Goal: Information Seeking & Learning: Learn about a topic

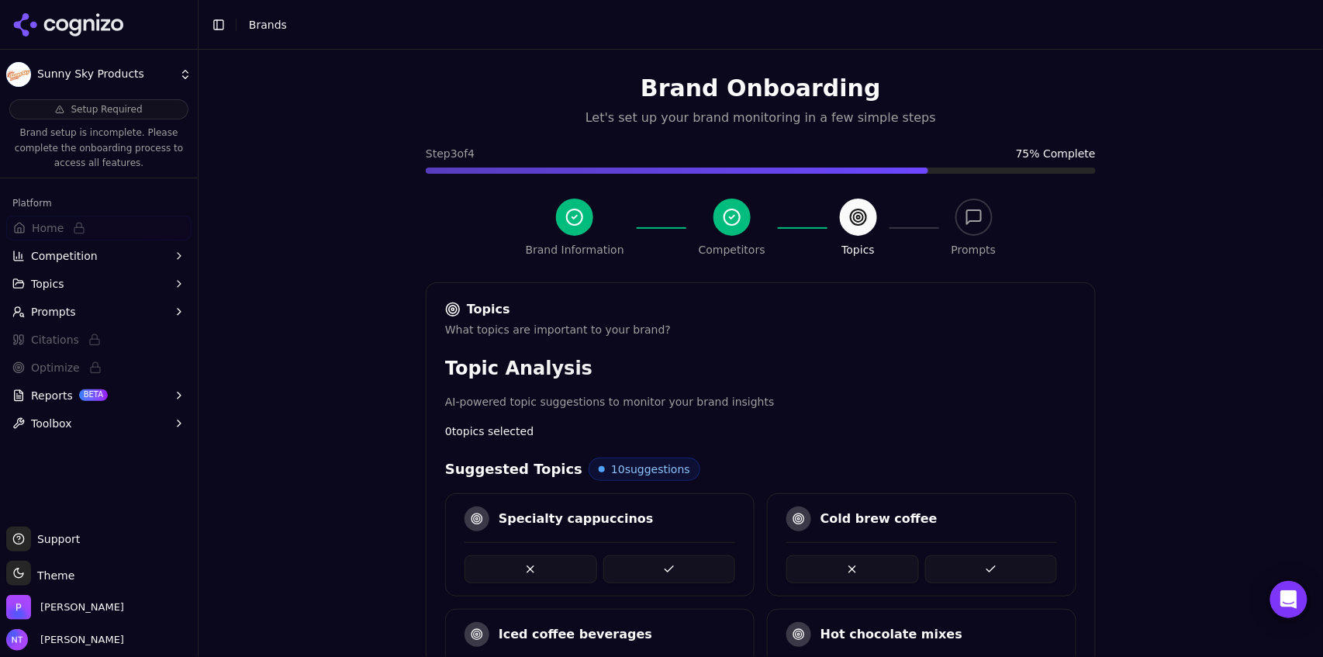
scroll to position [428, 0]
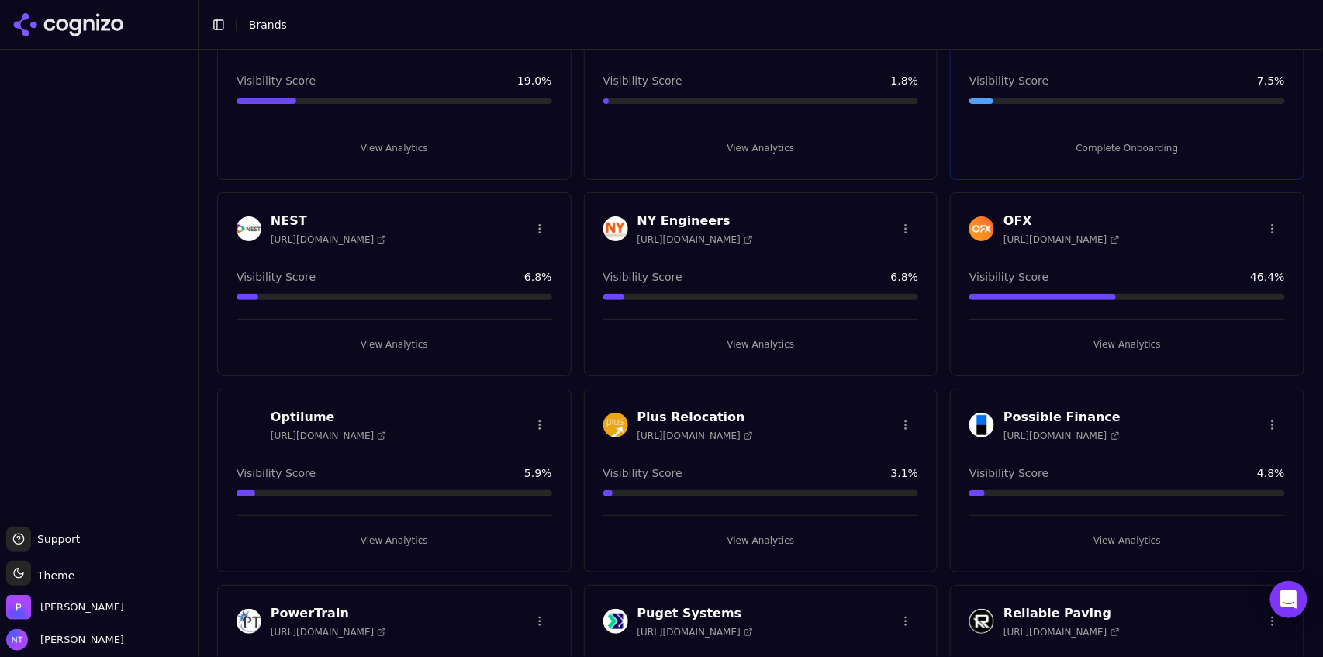
scroll to position [2645, 0]
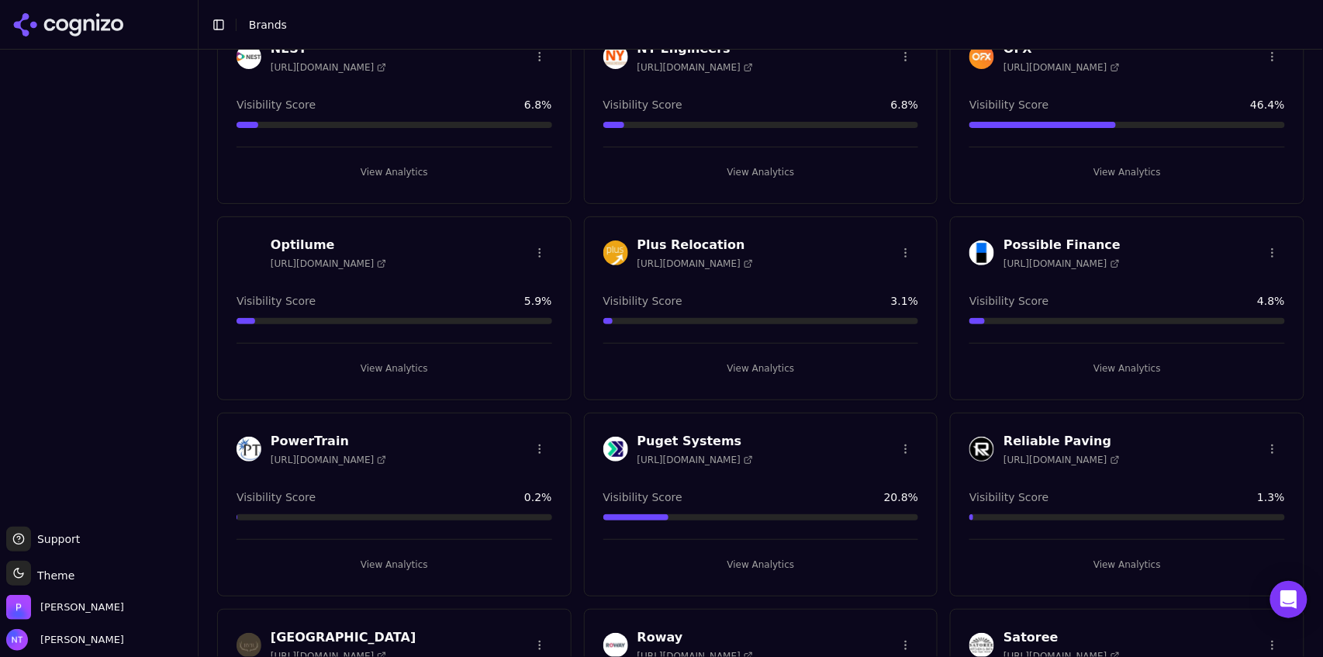
click at [1135, 361] on button "View Analytics" at bounding box center [1127, 368] width 316 height 25
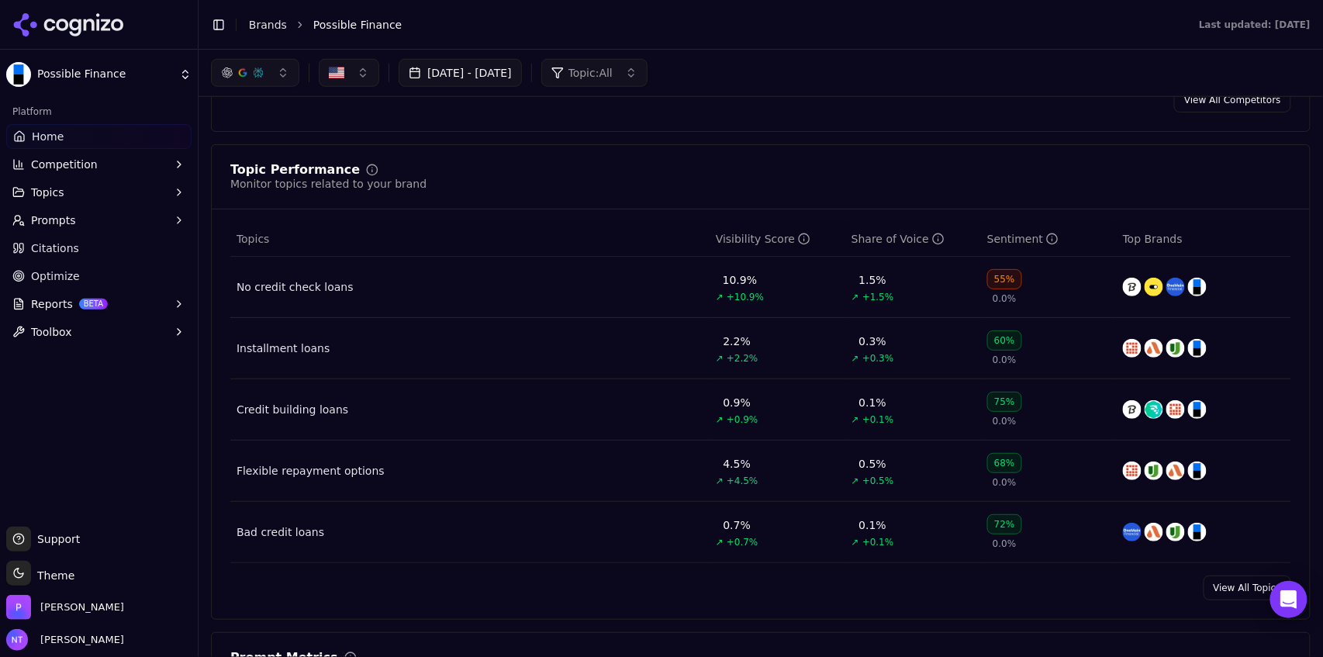
scroll to position [547, 0]
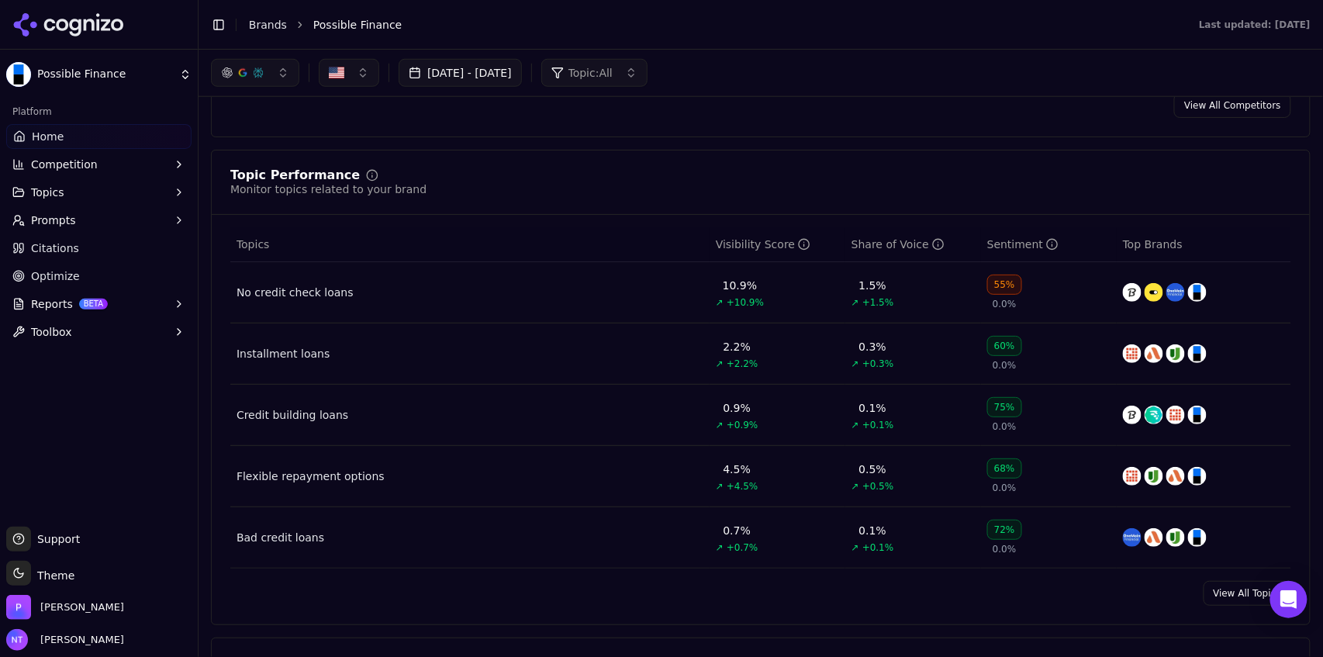
click at [88, 191] on button "Topics" at bounding box center [98, 192] width 185 height 25
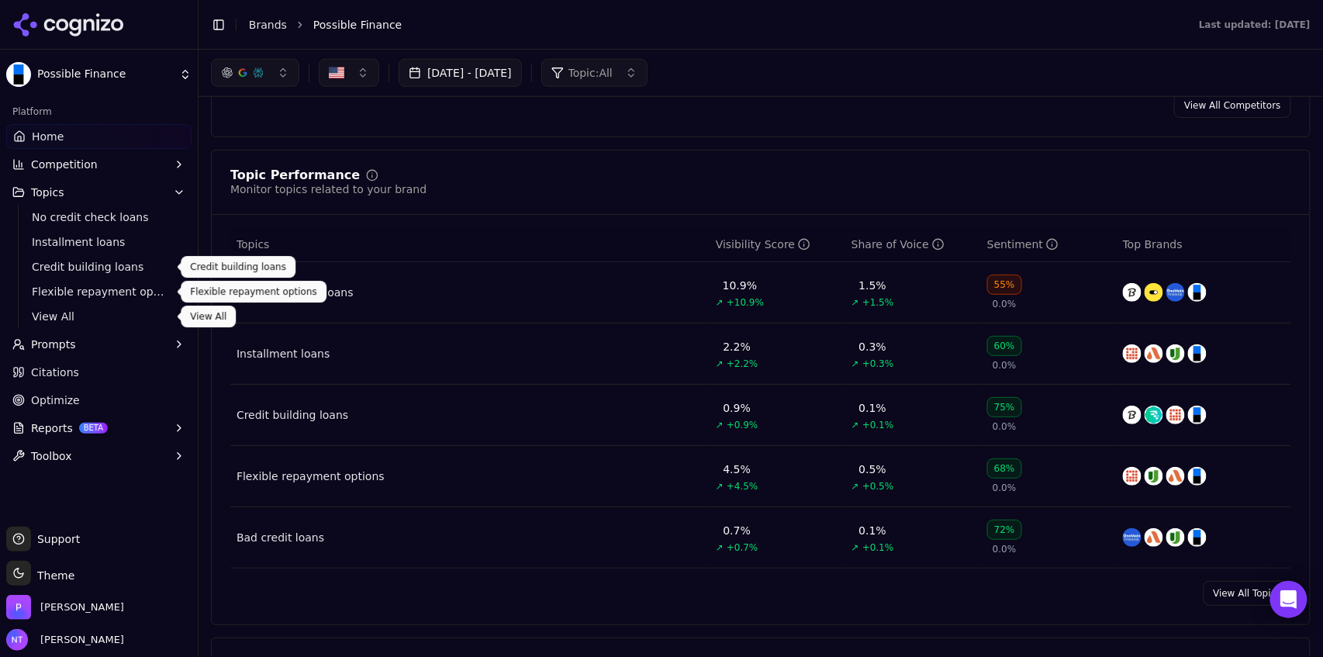
click at [92, 316] on span "View All" at bounding box center [99, 317] width 135 height 16
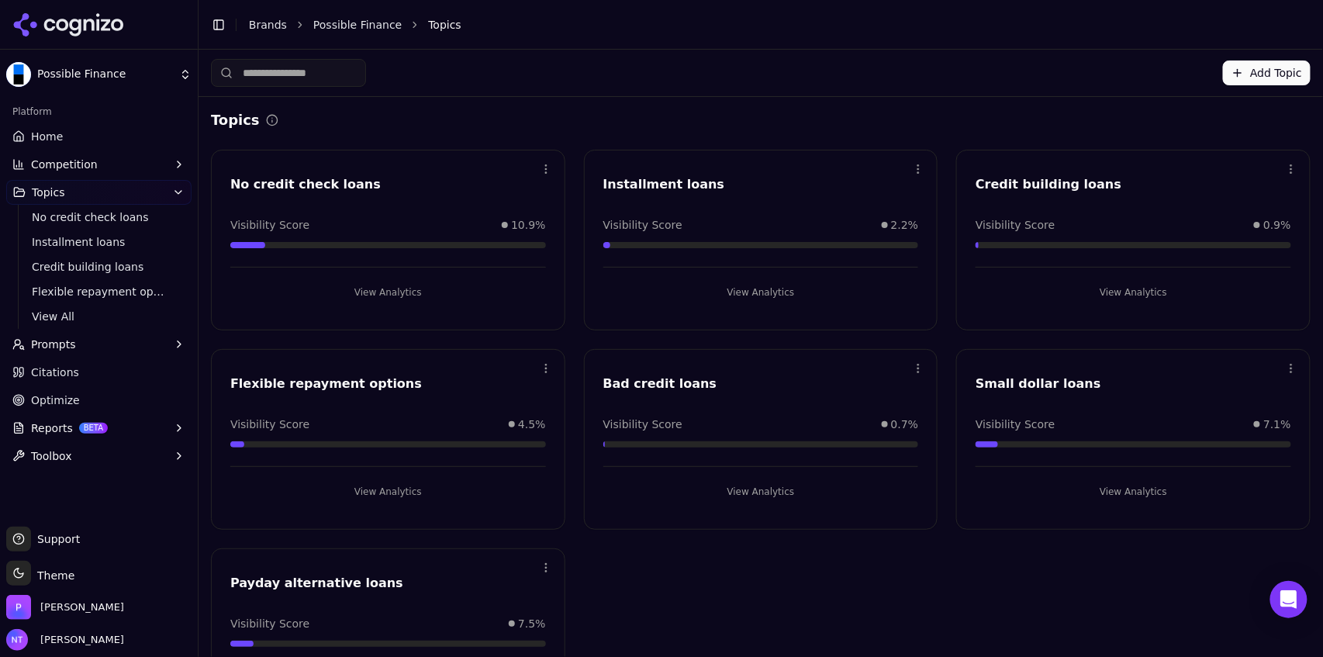
click at [1256, 72] on button "Add Topic" at bounding box center [1267, 72] width 88 height 25
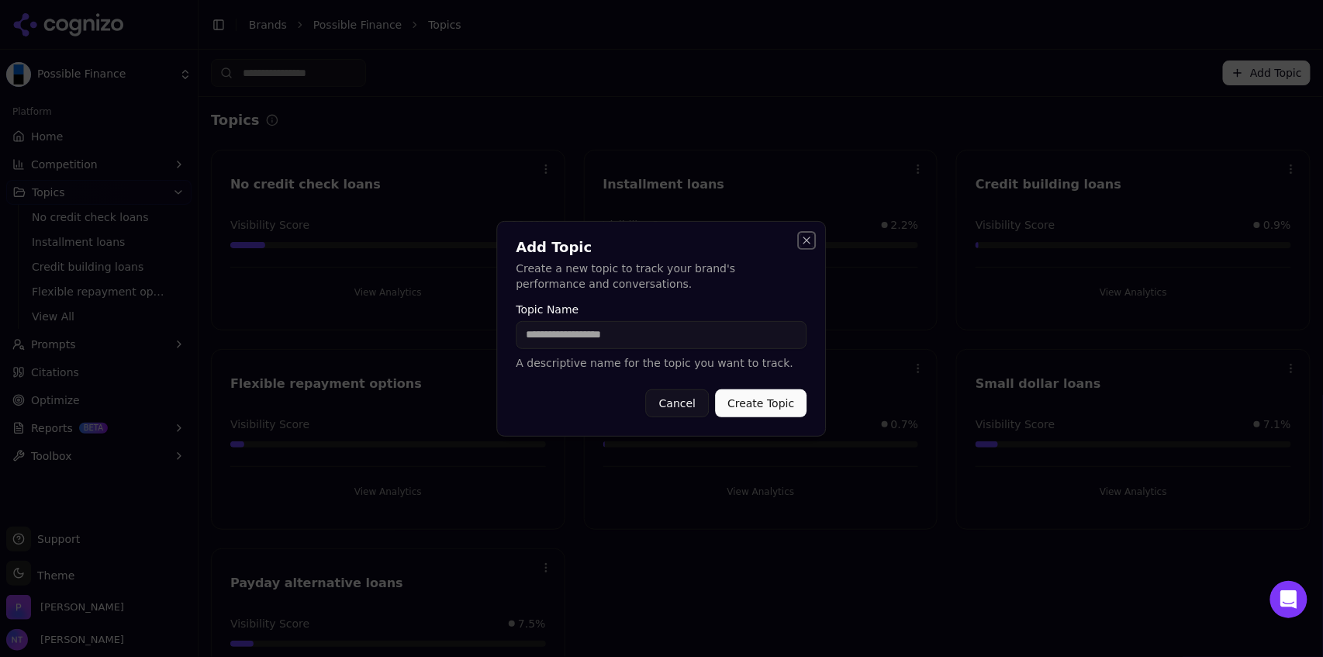
click at [807, 241] on button "Close" at bounding box center [807, 240] width 12 height 12
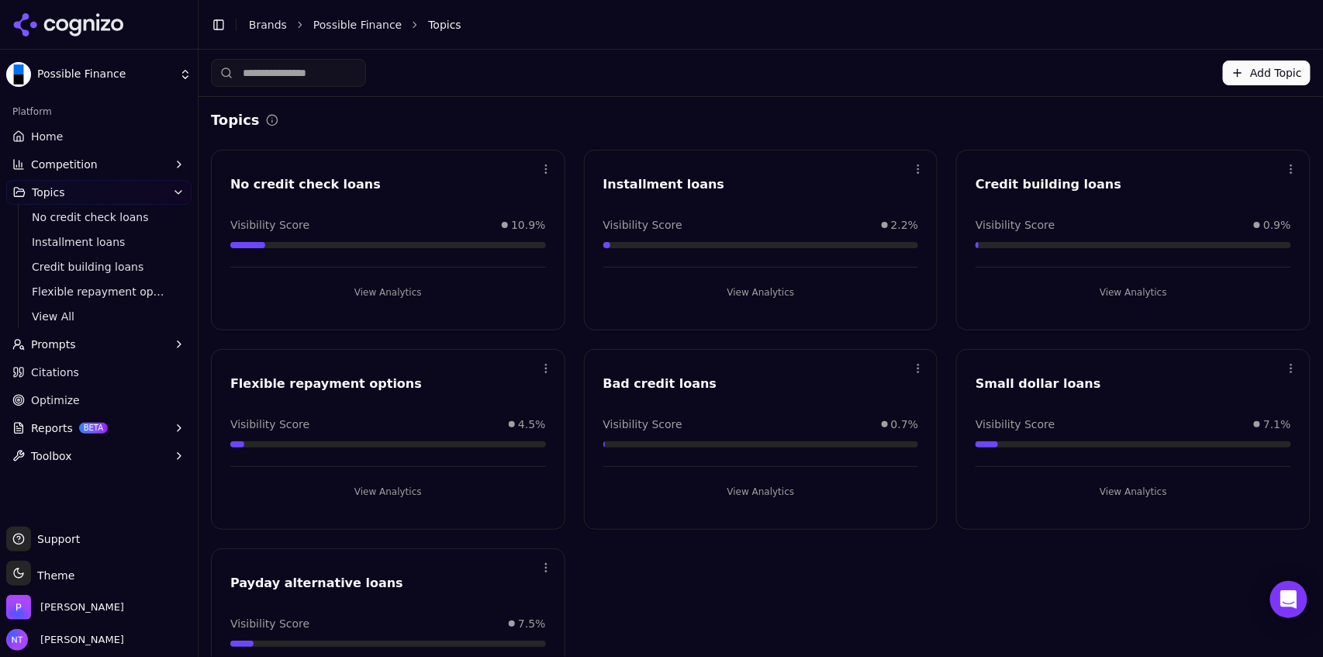
scroll to position [83, 0]
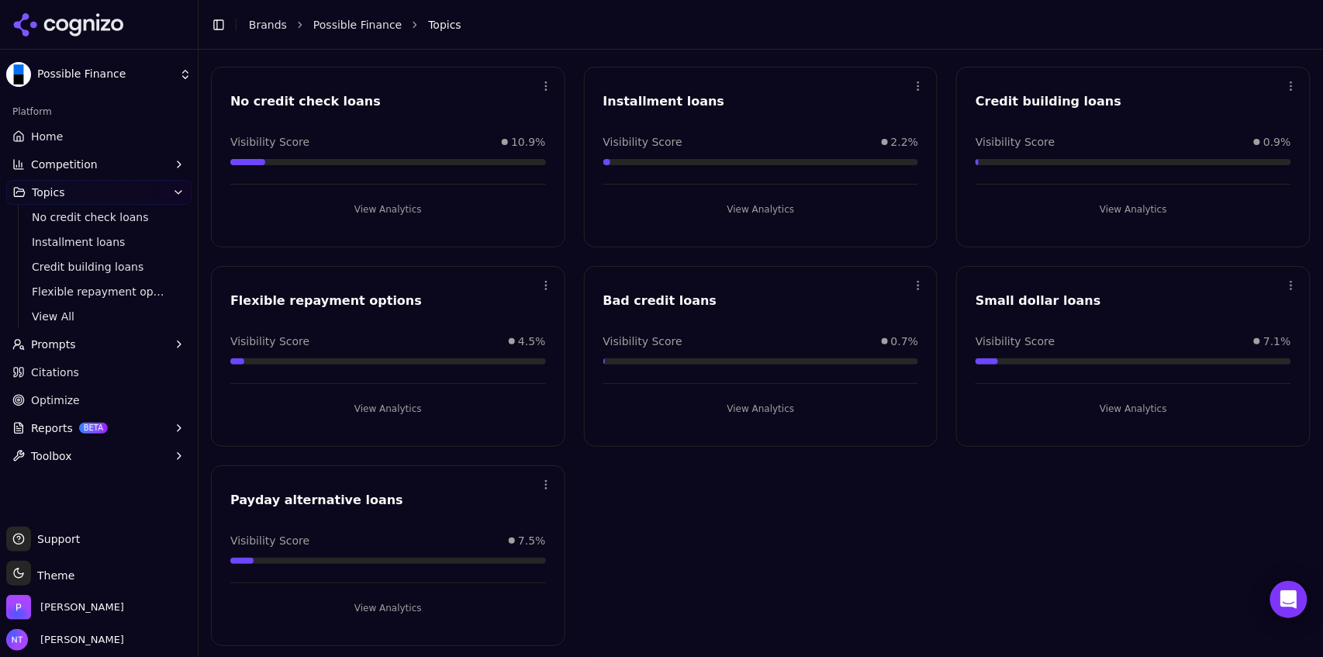
click at [390, 606] on button "View Analytics" at bounding box center [388, 607] width 316 height 25
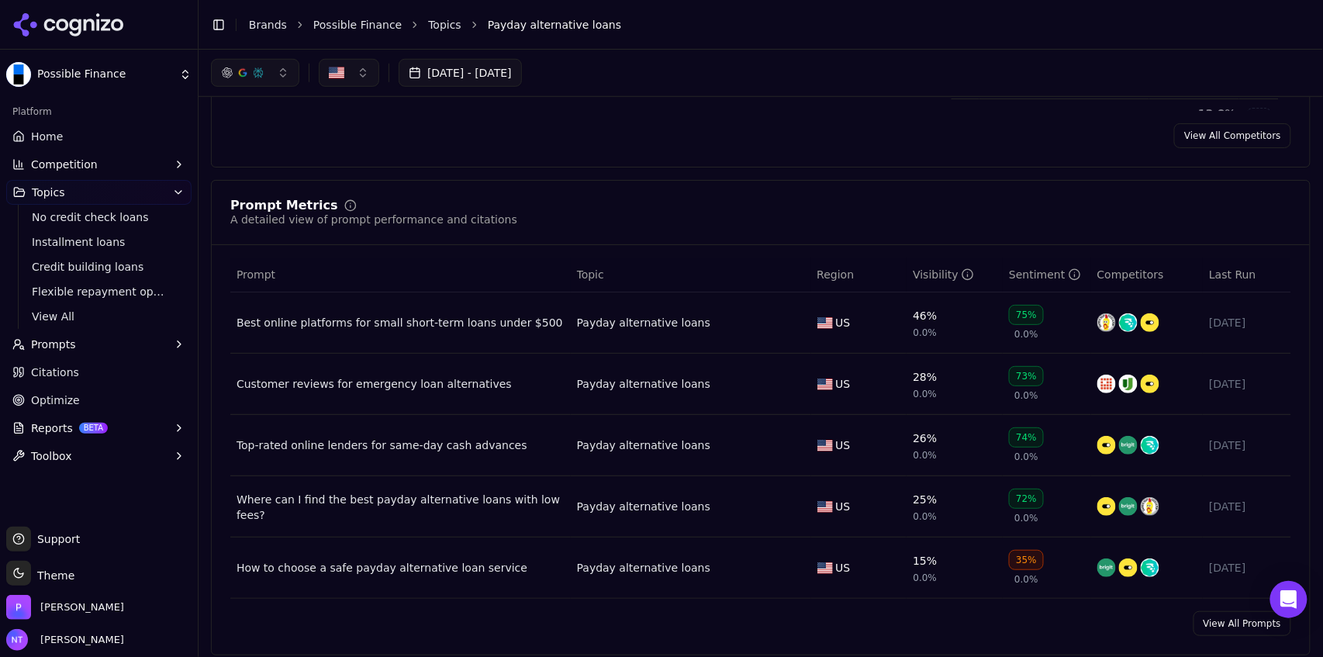
scroll to position [467, 0]
click at [428, 29] on link "Topics" at bounding box center [444, 25] width 33 height 16
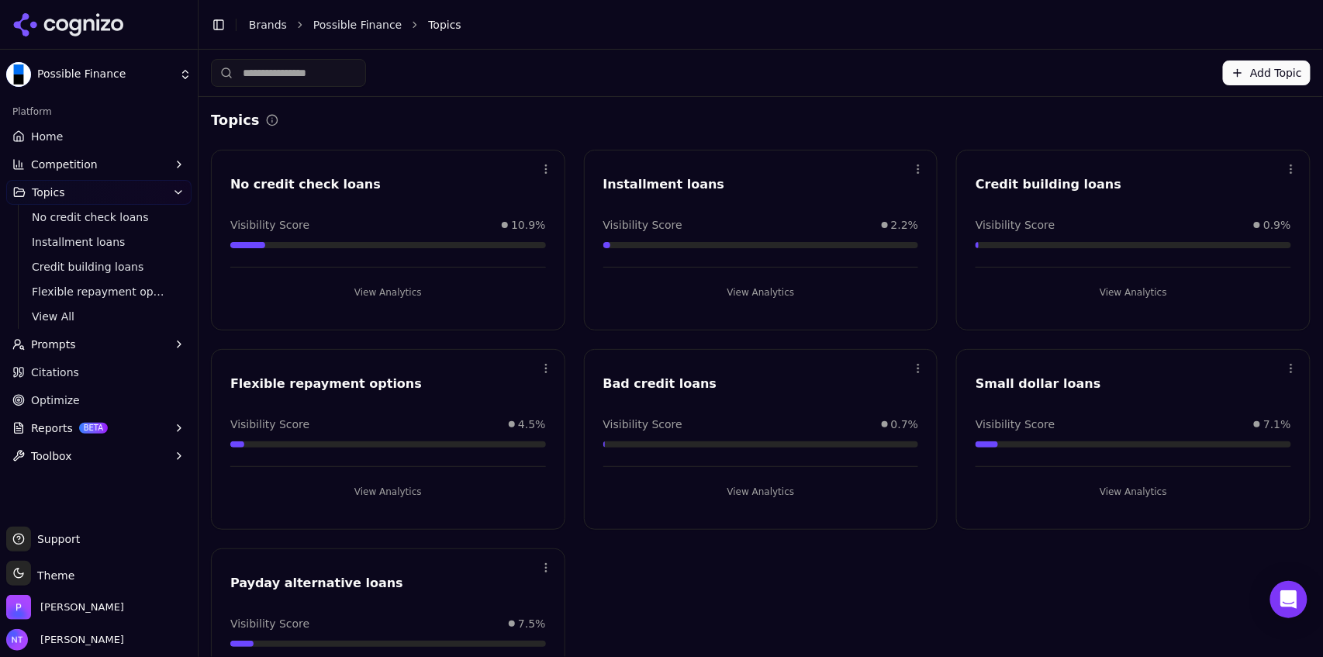
click at [333, 29] on link "Possible Finance" at bounding box center [357, 25] width 88 height 16
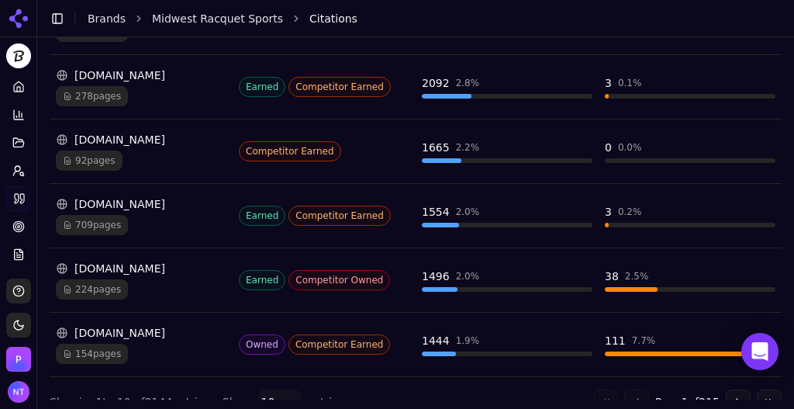
scroll to position [640, 0]
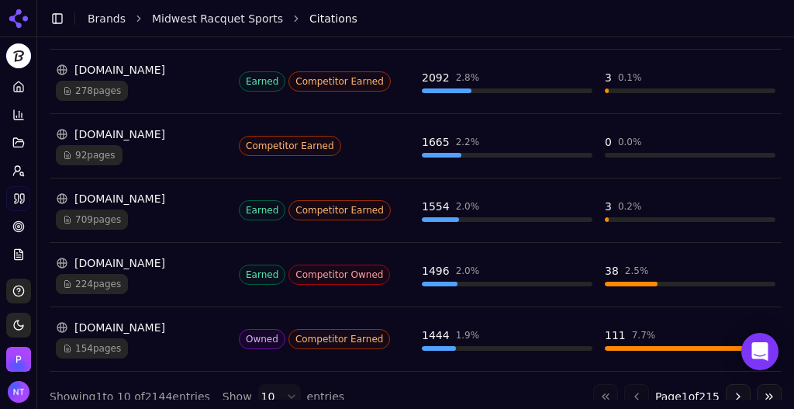
click at [188, 338] on div "154 pages" at bounding box center [141, 348] width 171 height 20
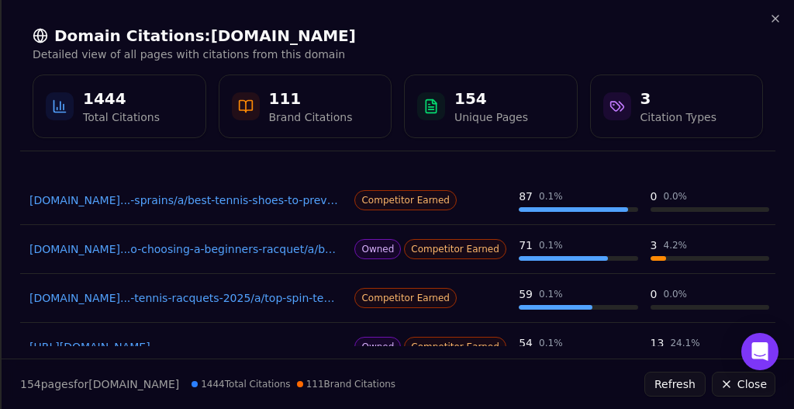
scroll to position [0, 0]
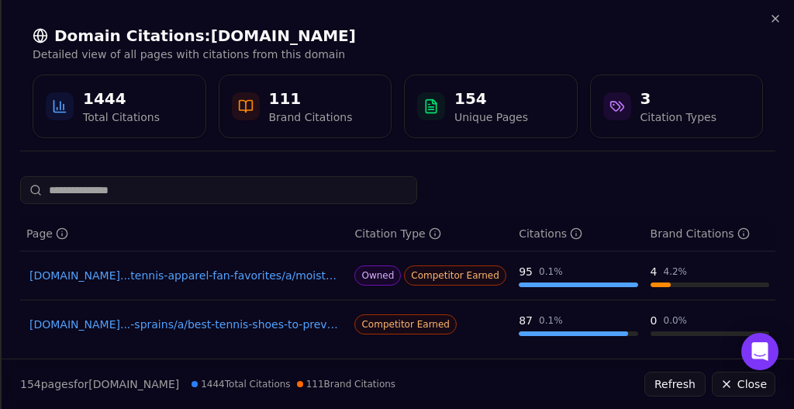
click at [215, 279] on link "[DOMAIN_NAME]...tennis-apparel-fan-favorites/a/moisturewickingfanfavs" at bounding box center [183, 275] width 309 height 16
click at [776, 19] on icon "button" at bounding box center [775, 19] width 6 height 6
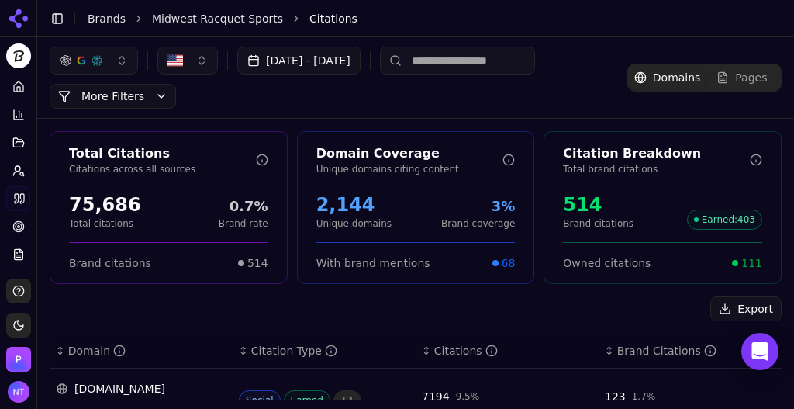
click at [495, 51] on input at bounding box center [457, 61] width 155 height 28
click at [729, 80] on div "Pages" at bounding box center [741, 78] width 50 height 16
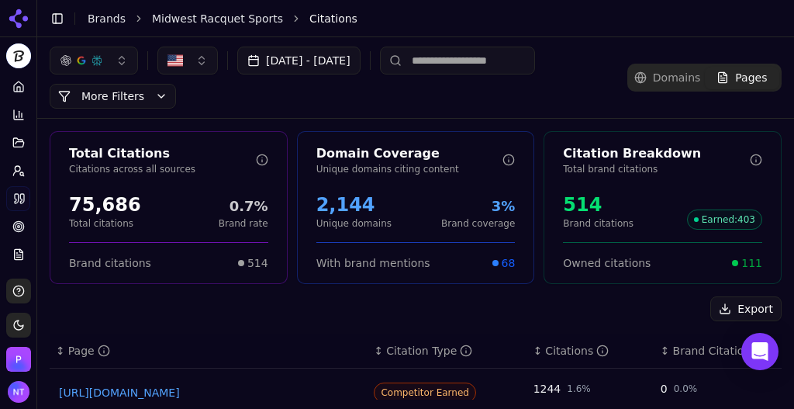
click at [523, 57] on input at bounding box center [457, 61] width 155 height 28
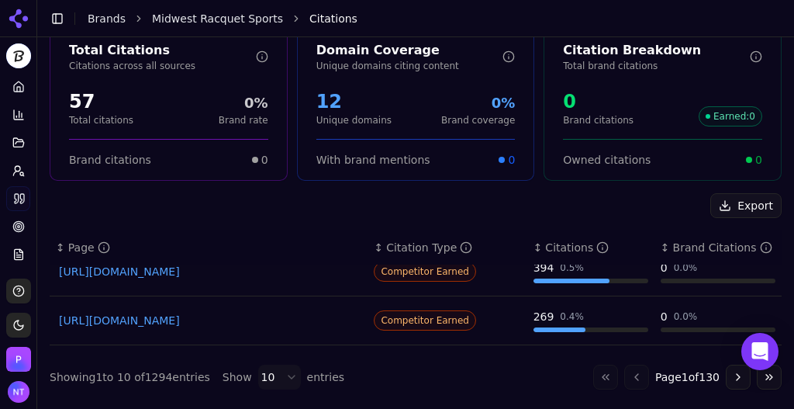
scroll to position [95, 0]
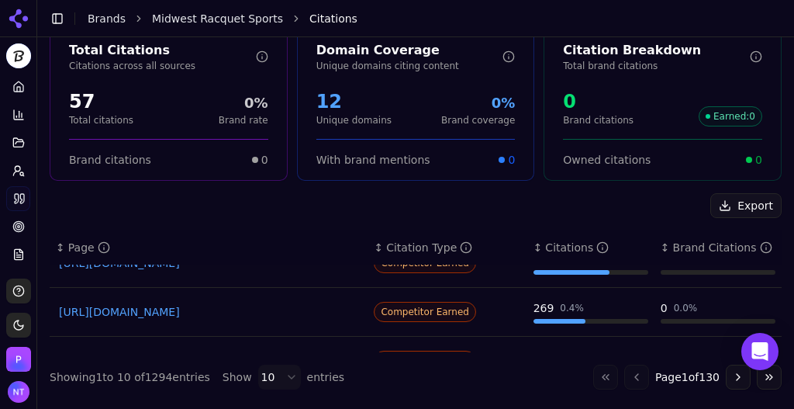
type input "****"
click at [289, 304] on link "[URL][DOMAIN_NAME]" at bounding box center [208, 312] width 299 height 16
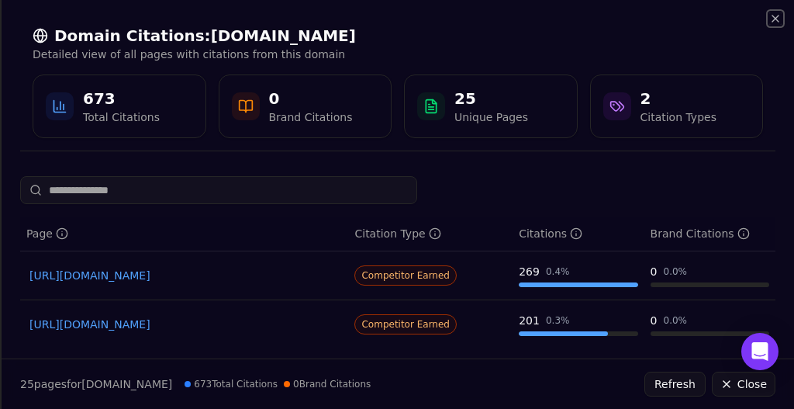
click at [771, 14] on icon "button" at bounding box center [775, 18] width 12 height 12
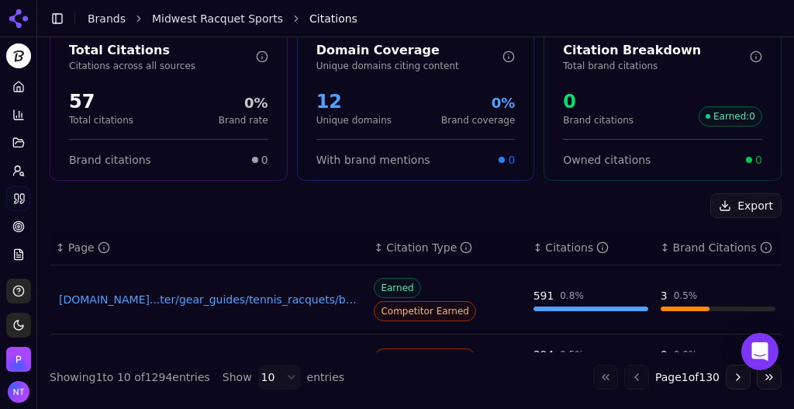
scroll to position [0, 0]
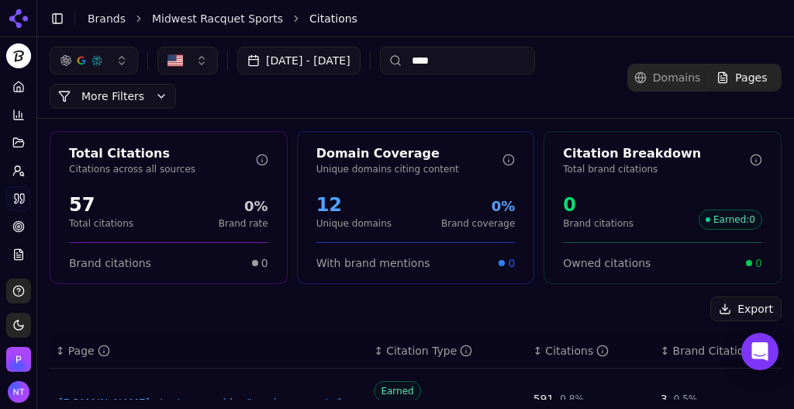
click at [507, 57] on input "****" at bounding box center [457, 61] width 155 height 28
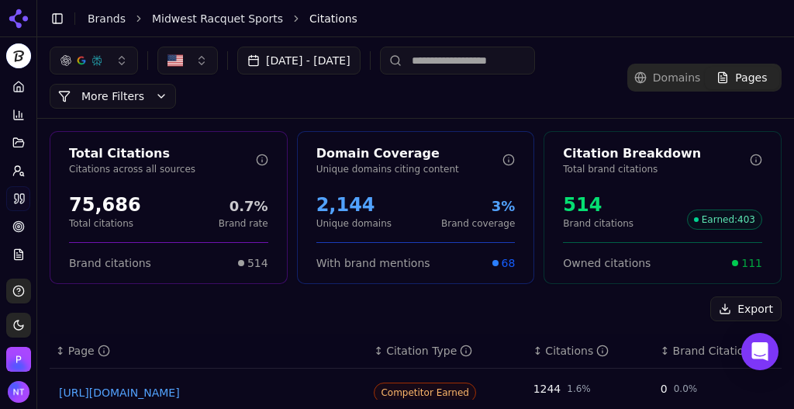
click at [664, 88] on link "Domains" at bounding box center [666, 78] width 74 height 22
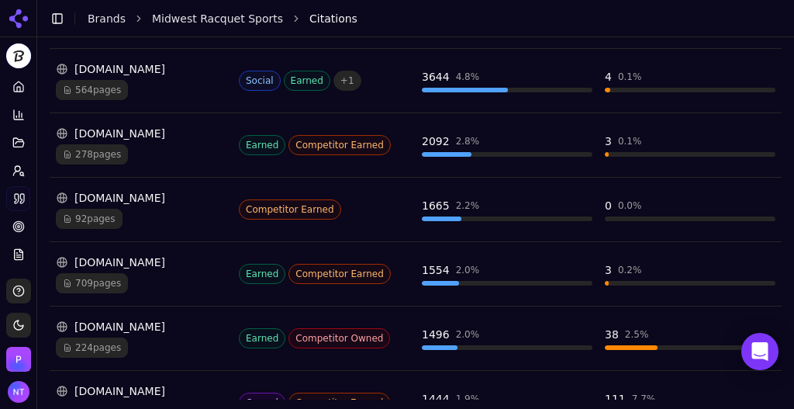
scroll to position [648, 0]
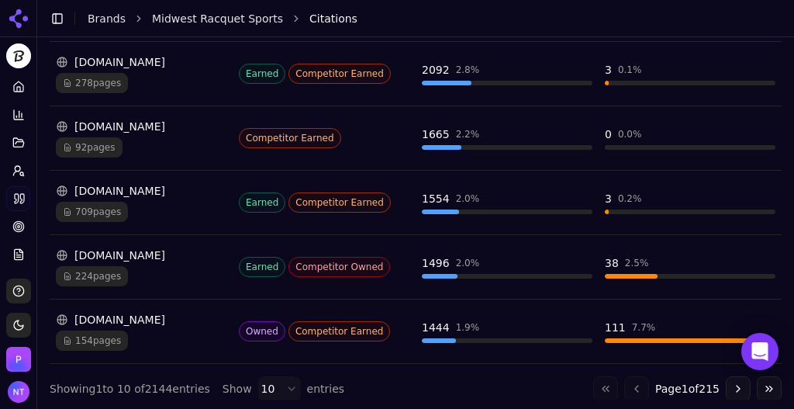
click at [275, 381] on html "Midwest Racquet Sports Platform Home Competition Topics Prompts Citations Optim…" at bounding box center [397, 204] width 794 height 409
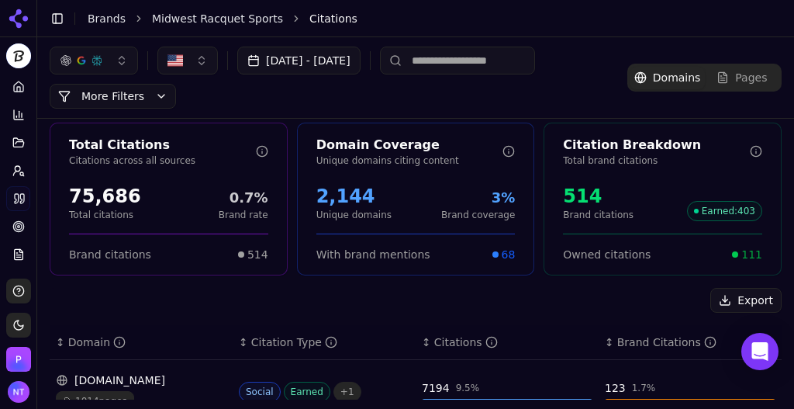
scroll to position [0, 0]
